Goal: Transaction & Acquisition: Subscribe to service/newsletter

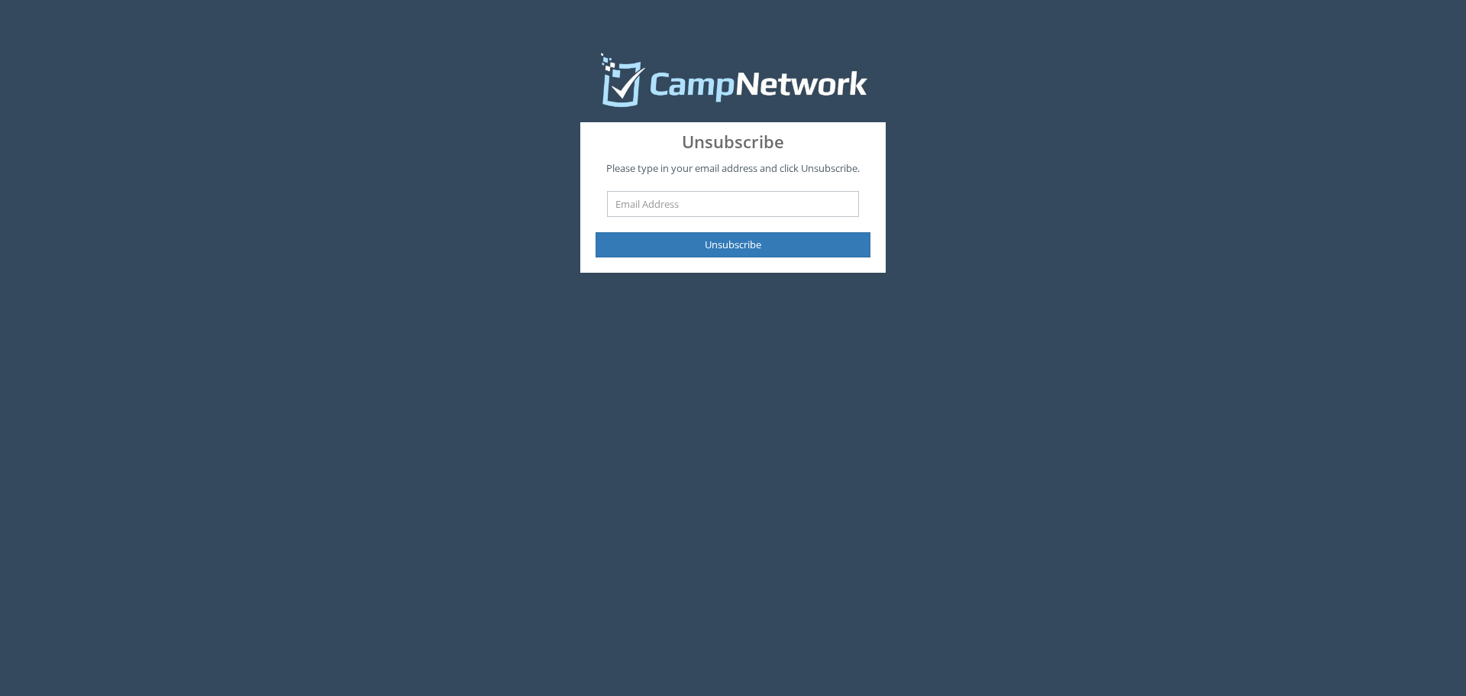
click at [655, 204] on input "text" at bounding box center [733, 204] width 252 height 26
type input "a24.noda912@gmail.com"
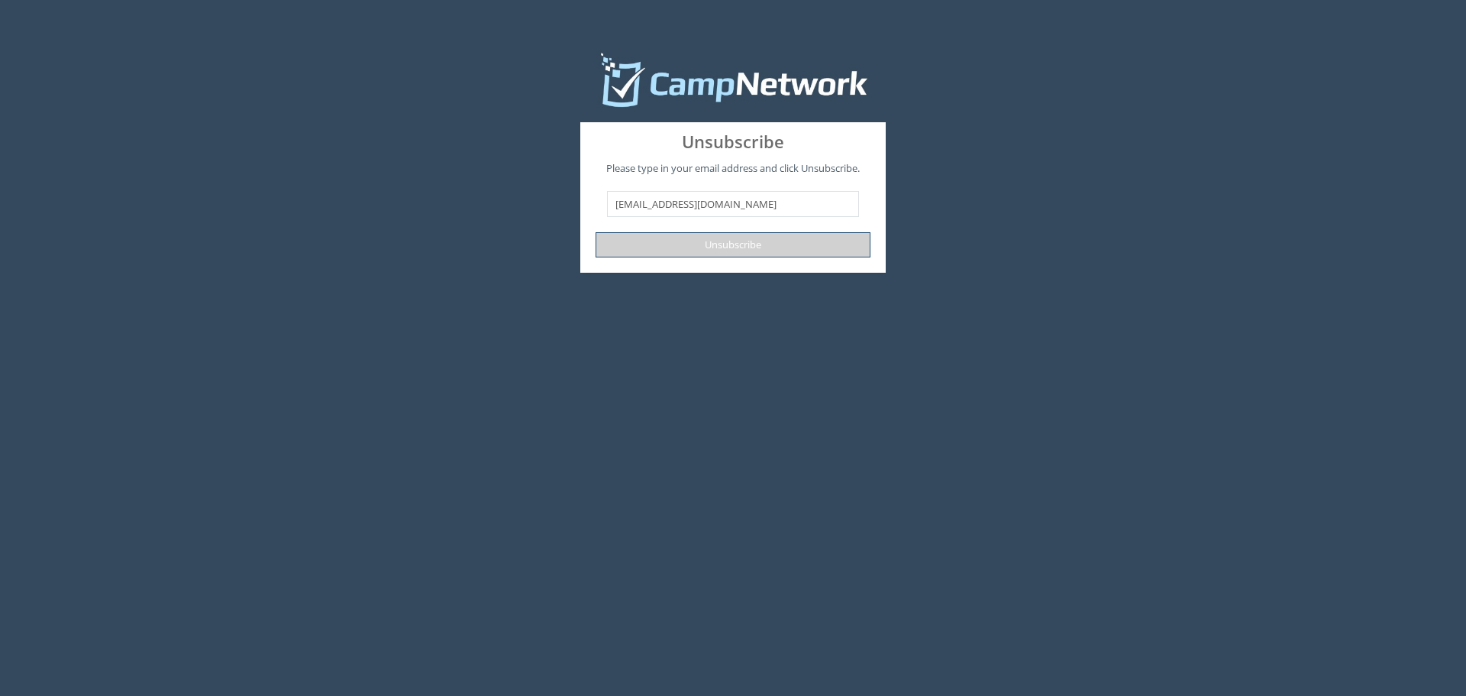
click at [748, 247] on button "Unsubscribe" at bounding box center [733, 244] width 275 height 25
